Goal: Task Accomplishment & Management: Manage account settings

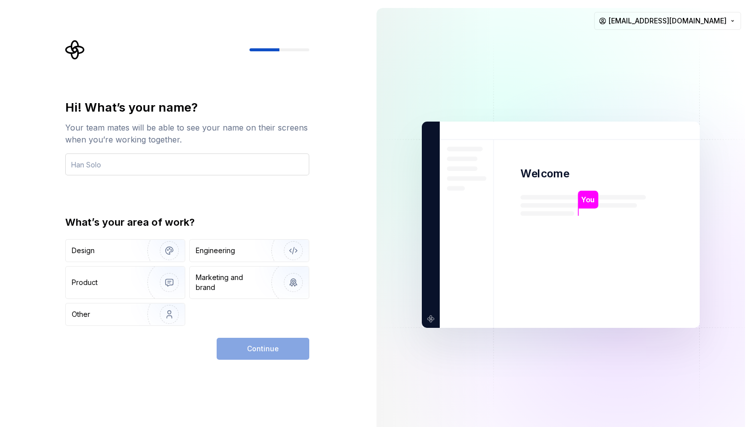
click at [163, 162] on input "text" at bounding box center [187, 164] width 244 height 22
type input "Core Team"
click at [237, 347] on div "Continue" at bounding box center [263, 349] width 93 height 22
click at [158, 319] on img "button" at bounding box center [163, 314] width 64 height 67
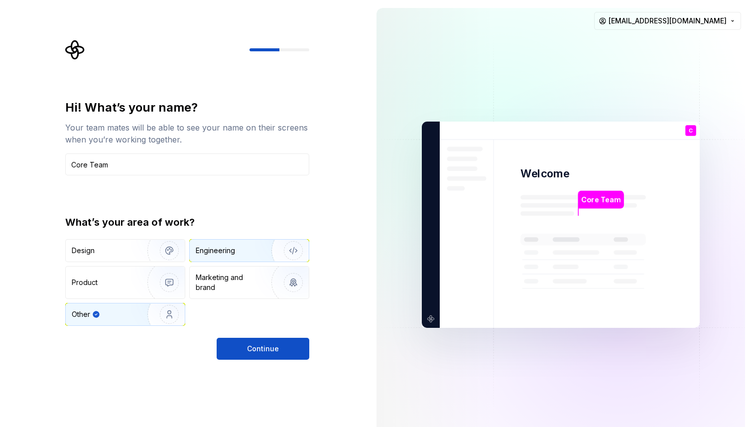
click at [210, 255] on div "Engineering" at bounding box center [215, 251] width 39 height 10
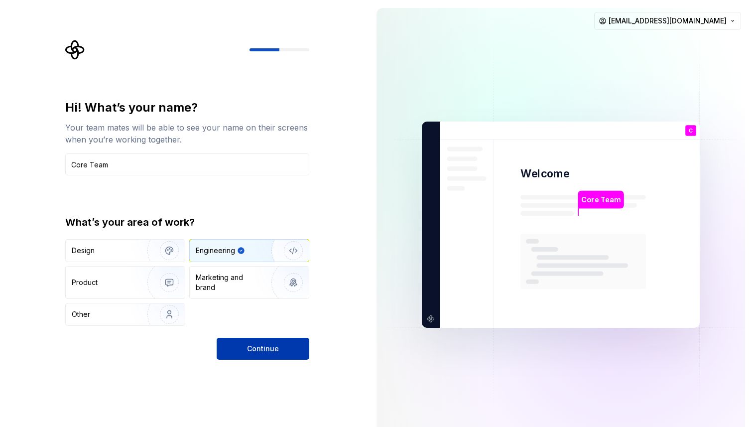
click at [270, 346] on span "Continue" at bounding box center [263, 349] width 32 height 10
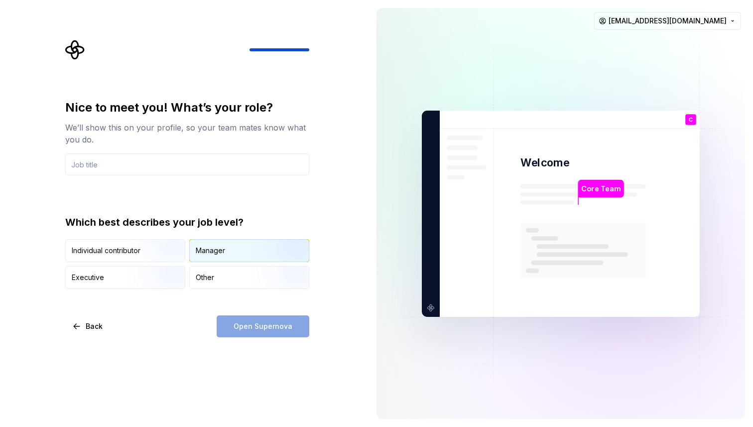
click at [226, 255] on div "Manager" at bounding box center [249, 251] width 119 height 22
click at [254, 325] on div "Open Supernova" at bounding box center [263, 326] width 93 height 22
click at [211, 162] on input "text" at bounding box center [187, 164] width 244 height 22
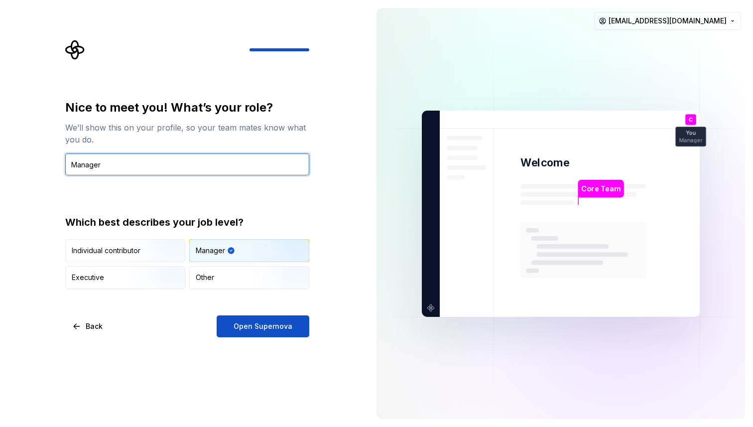
type input "Manager"
click at [253, 314] on div "Nice to meet you! What’s your role? We’ll show this on your profile, so your te…" at bounding box center [187, 219] width 244 height 238
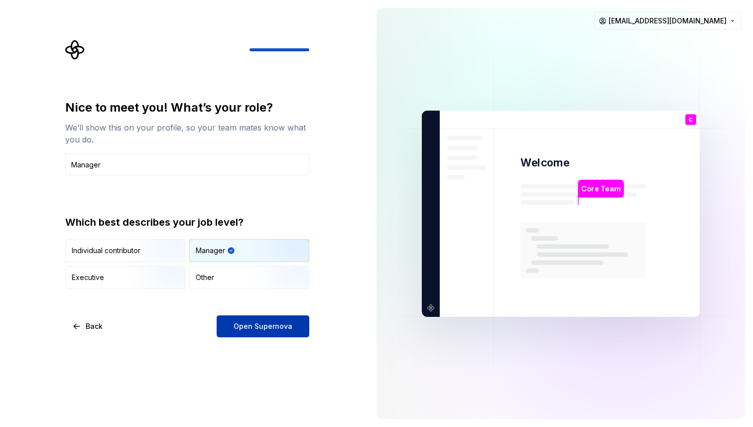
click at [256, 322] on span "Open Supernova" at bounding box center [263, 326] width 59 height 10
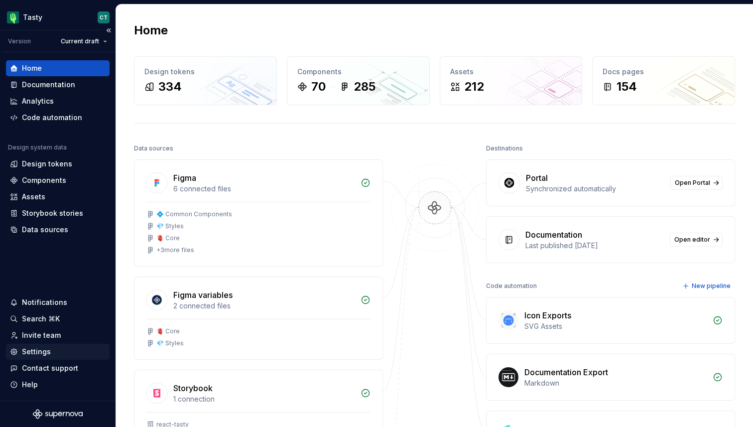
click at [41, 344] on div "Settings" at bounding box center [58, 352] width 104 height 16
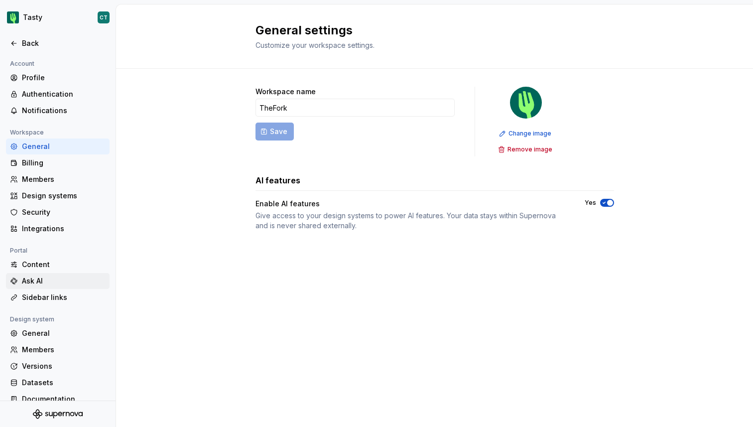
scroll to position [12, 0]
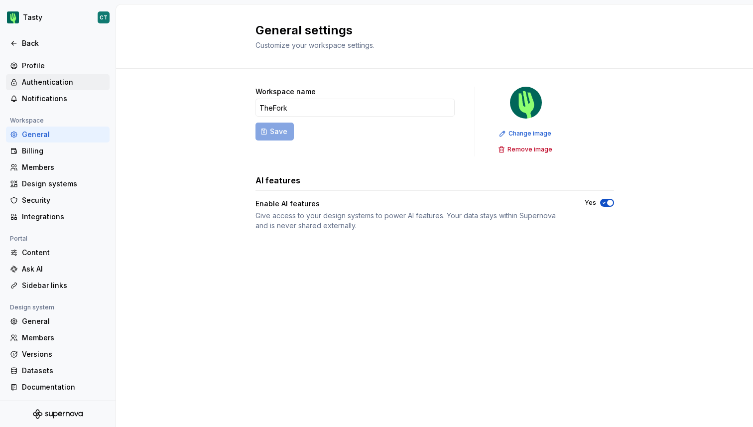
click at [61, 82] on div "Authentication" at bounding box center [64, 82] width 84 height 10
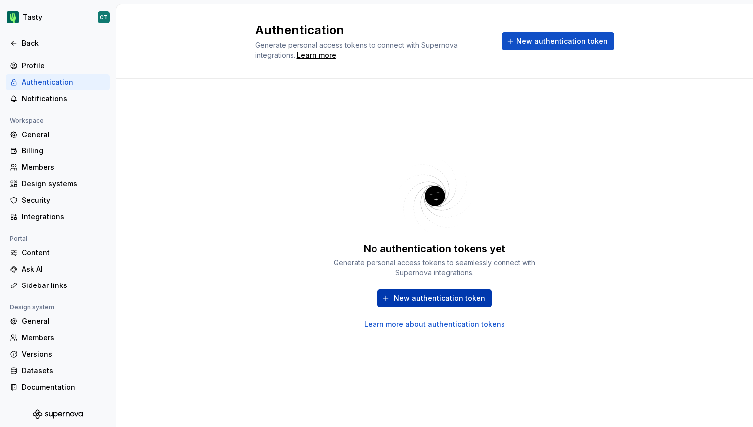
click at [398, 294] on span "New authentication token" at bounding box center [439, 298] width 91 height 10
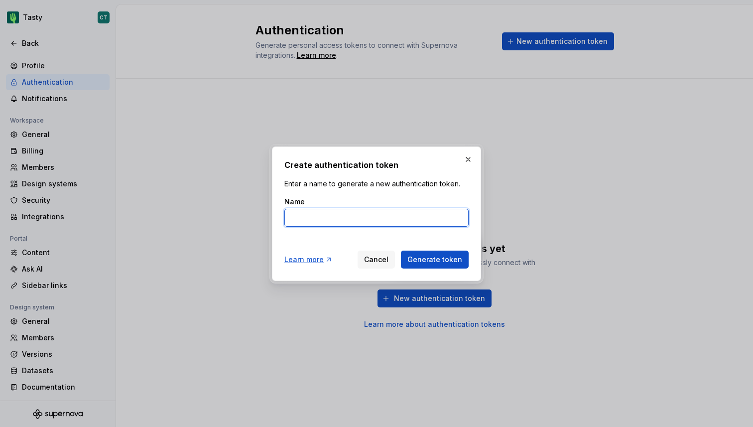
click at [391, 222] on input "Name" at bounding box center [376, 218] width 184 height 18
click at [379, 212] on input "Name" at bounding box center [376, 218] width 184 height 18
type input "react-chili-ga-token"
click at [439, 260] on span "Generate token" at bounding box center [434, 260] width 55 height 10
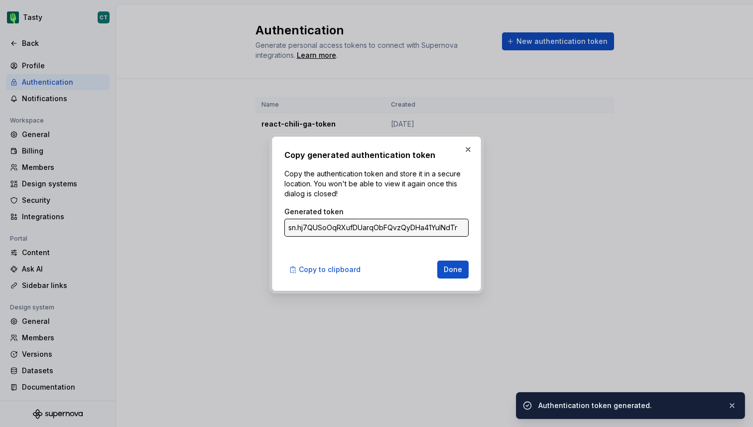
click at [396, 232] on input "sn.hj7QUSoOqRXufDUarqObFQvzQyDHa41YuINdTryvwLrwCu0KqCKlUFh1GqISOVPxUMbt6Agd3oxd…" at bounding box center [376, 228] width 184 height 18
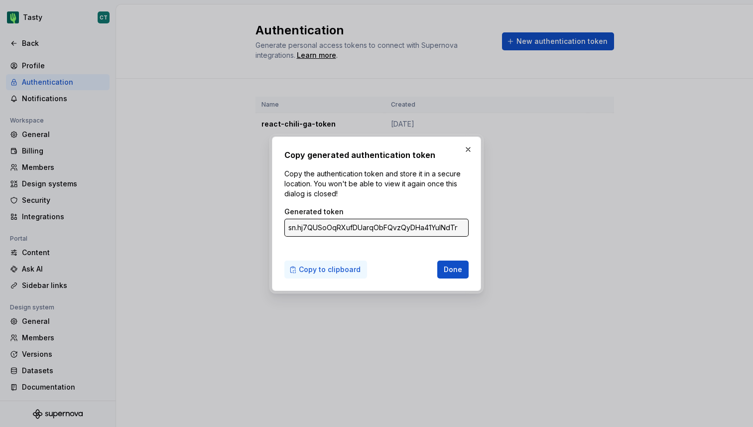
click at [339, 268] on span "Copy to clipboard" at bounding box center [330, 269] width 62 height 10
click at [465, 148] on button "button" at bounding box center [468, 149] width 14 height 14
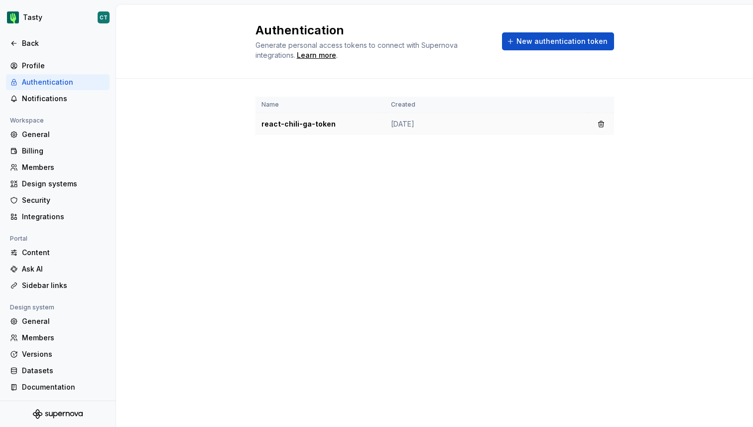
click at [313, 127] on td "react-chili-ga-token" at bounding box center [320, 124] width 129 height 22
copy td "react-chili-ga-token"
click at [519, 43] on button "New authentication token" at bounding box center [558, 41] width 112 height 18
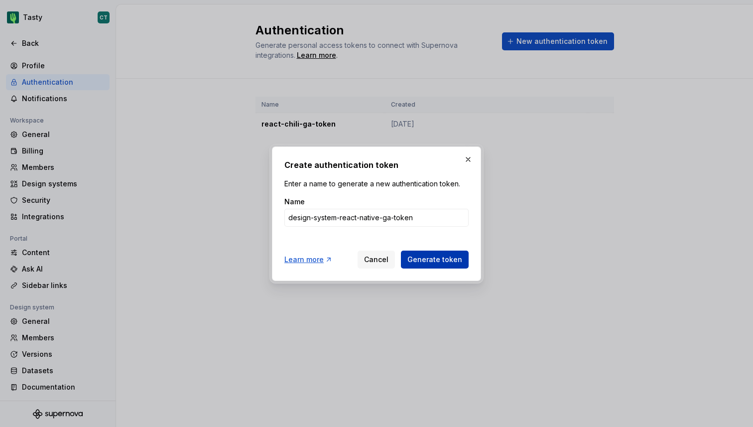
type input "design-system-react-native-ga-token"
click at [438, 260] on span "Generate token" at bounding box center [434, 260] width 55 height 10
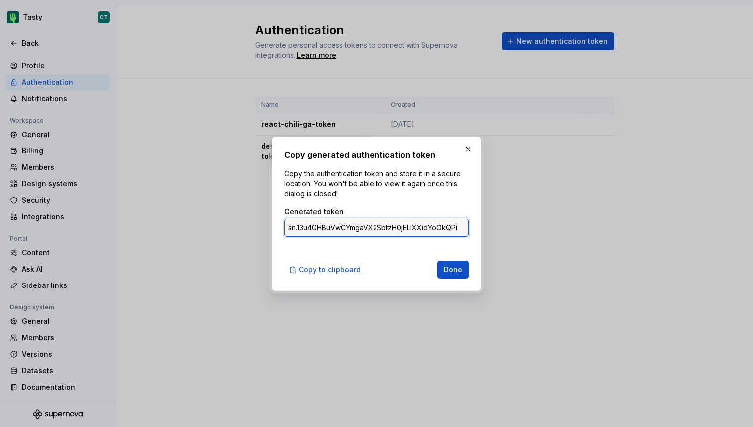
click at [422, 229] on input "sn.13u4GHBuVwCYmgaVX2SbtzH0jELIXXidYoOkQPi24V907XLtdi3ZCGN2dvevofSPuyAV8T6BhcZv…" at bounding box center [376, 228] width 184 height 18
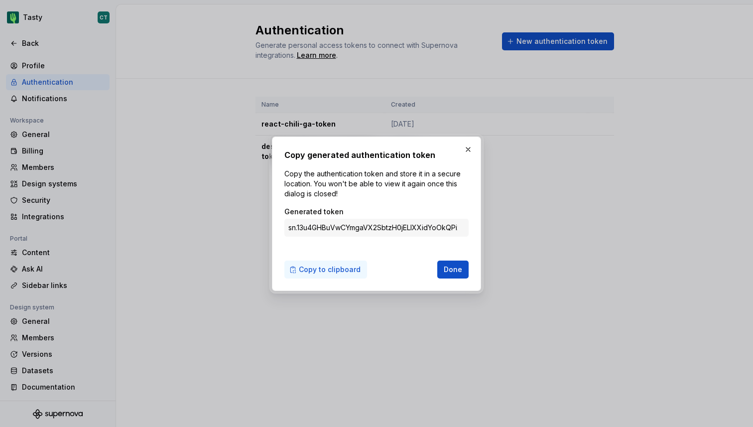
click at [346, 264] on span "Copy to clipboard" at bounding box center [330, 269] width 62 height 10
